Goal: Task Accomplishment & Management: Manage account settings

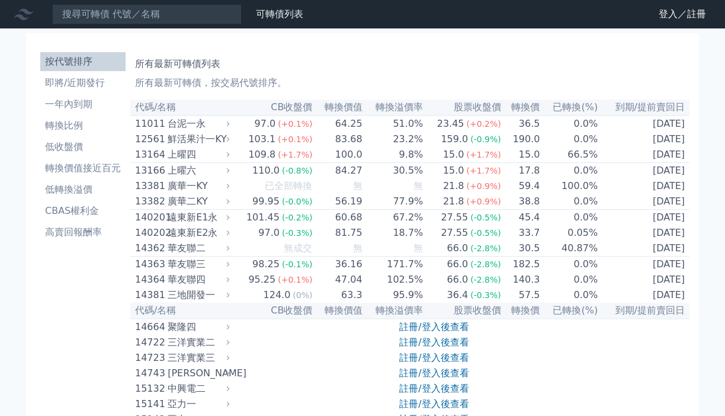
click at [0, 0] on icon at bounding box center [0, 0] width 0 height 0
click at [0, 0] on link "登入／註冊" at bounding box center [0, 0] width 0 height 0
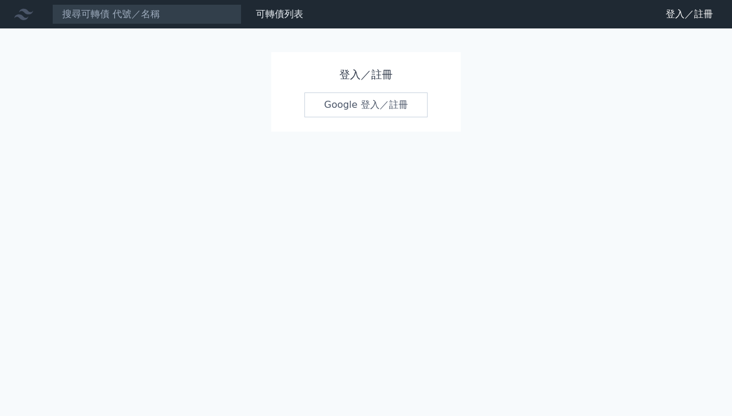
click at [373, 108] on link "Google 登入／註冊" at bounding box center [365, 104] width 123 height 25
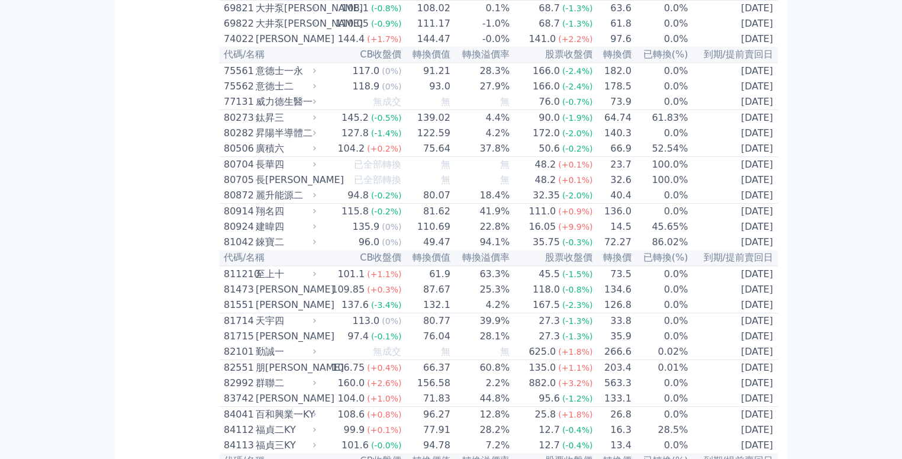
scroll to position [5914, 0]
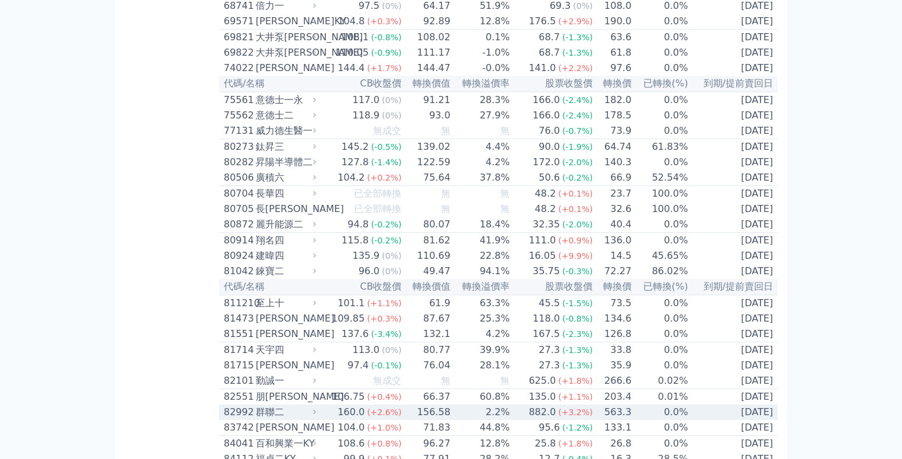
click at [335, 405] on div "160.0" at bounding box center [351, 412] width 32 height 14
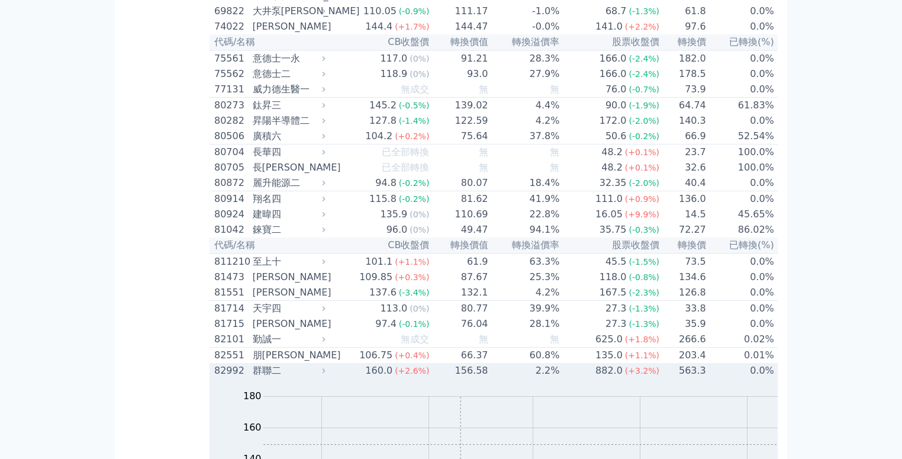
scroll to position [5971, 0]
